Goal: Task Accomplishment & Management: Manage account settings

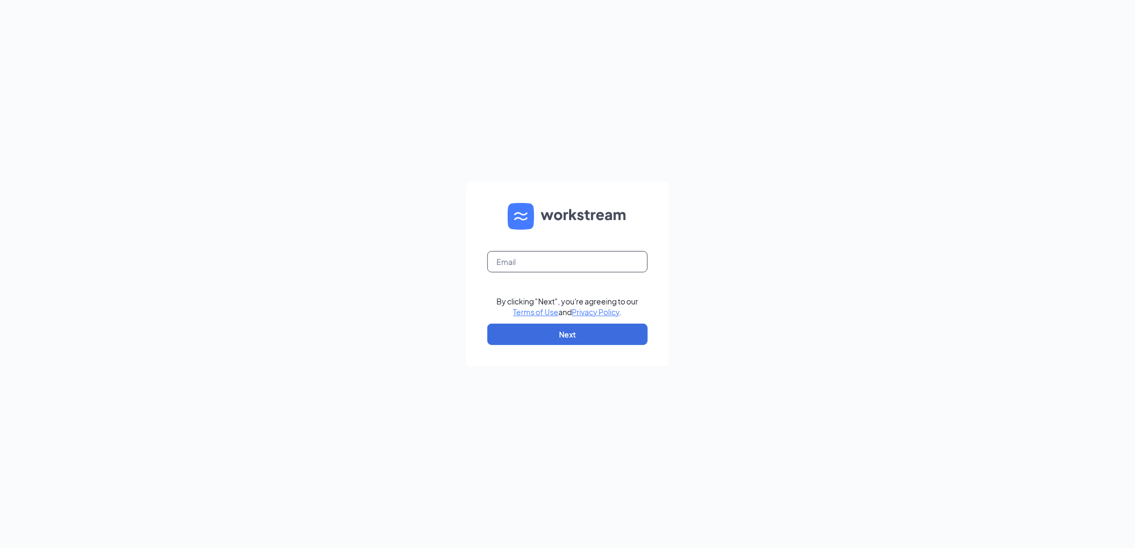
click at [525, 262] on input "text" at bounding box center [568, 261] width 160 height 21
type input "[EMAIL_ADDRESS][DOMAIN_NAME]"
click at [545, 334] on button "Next" at bounding box center [568, 334] width 160 height 21
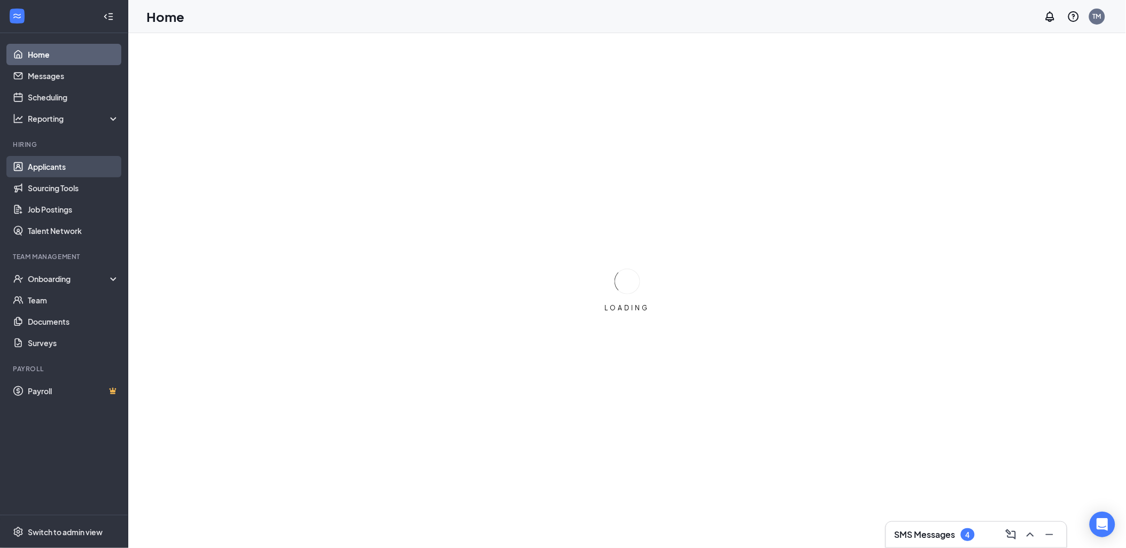
click at [45, 164] on link "Applicants" at bounding box center [73, 166] width 91 height 21
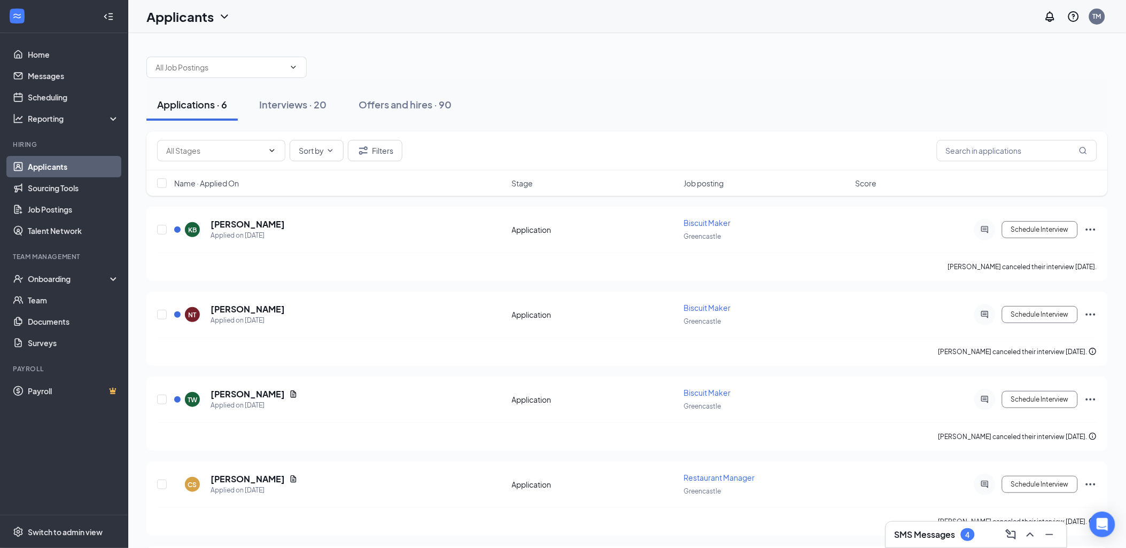
click at [39, 167] on link "Applicants" at bounding box center [73, 166] width 91 height 21
click at [270, 107] on div "Interviews · 20" at bounding box center [292, 104] width 67 height 13
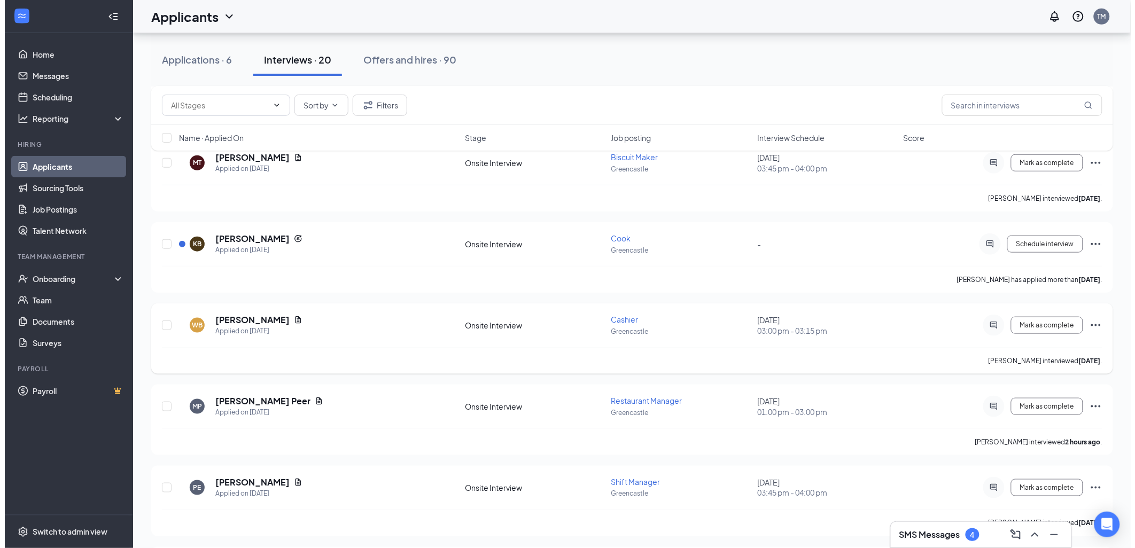
scroll to position [237, 0]
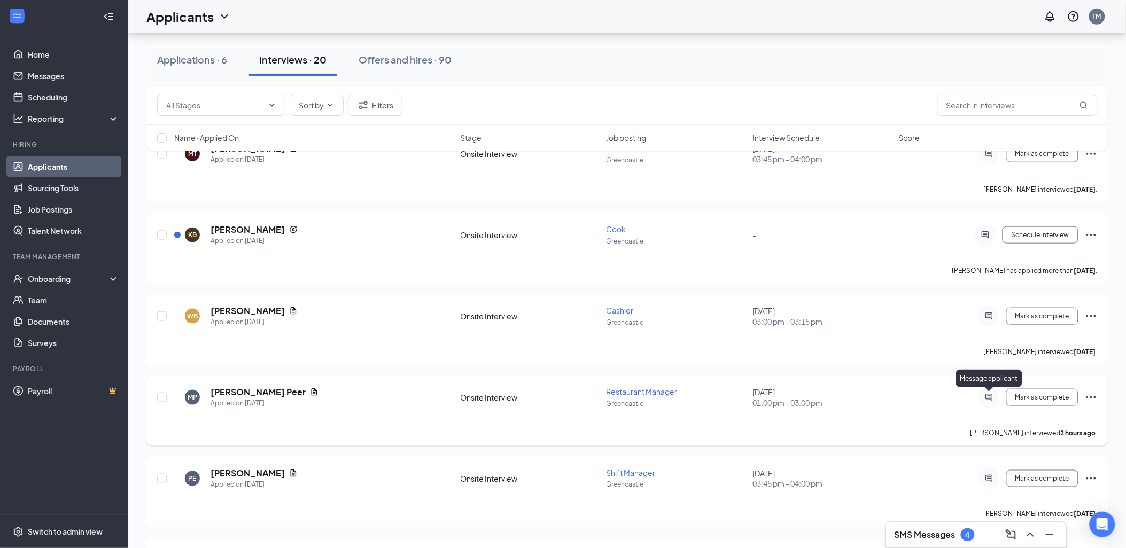
click at [989, 396] on icon "ActiveChat" at bounding box center [989, 397] width 7 height 7
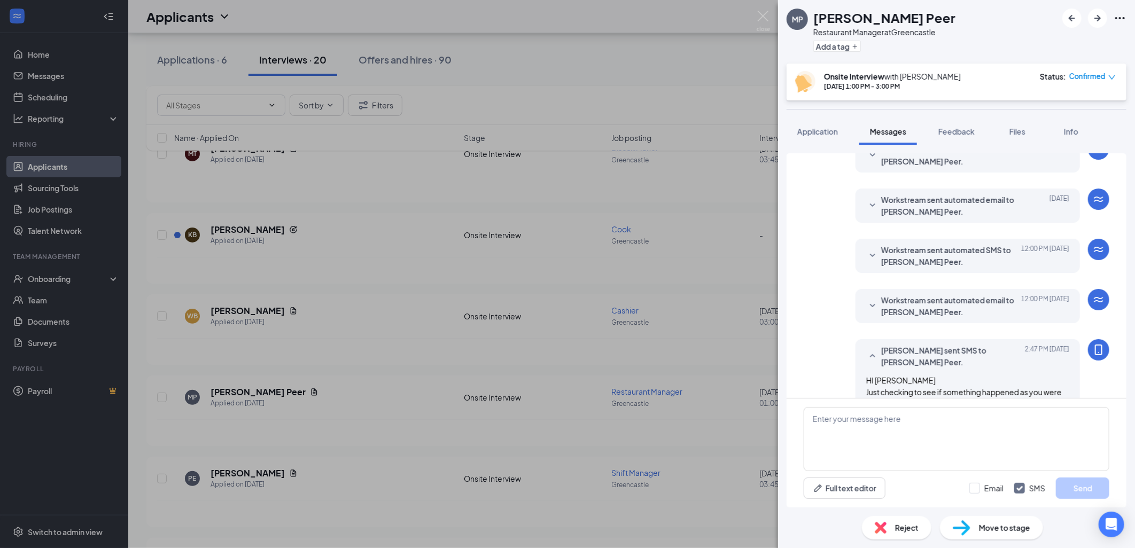
scroll to position [362, 0]
